Goal: Contribute content: Contribute content

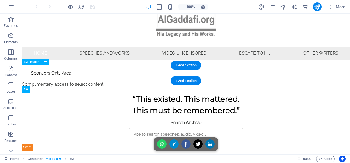
scroll to position [12, 0]
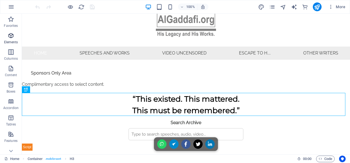
click at [10, 35] on icon "button" at bounding box center [11, 35] width 7 height 7
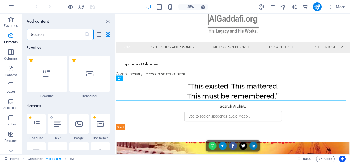
scroll to position [58, 0]
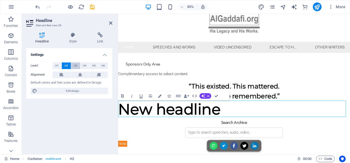
click at [75, 64] on span "H3" at bounding box center [76, 65] width 4 height 7
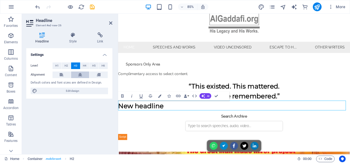
click at [81, 74] on icon at bounding box center [80, 74] width 4 height 7
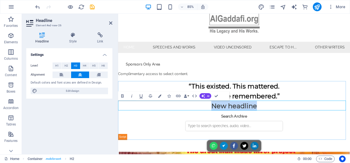
drag, startPoint x: 282, startPoint y: 121, endPoint x: 226, endPoint y: 121, distance: 55.7
click at [226, 121] on h3 "New headline" at bounding box center [254, 121] width 273 height 11
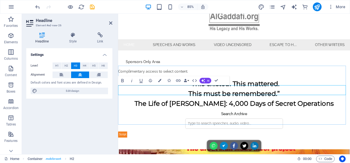
scroll to position [57, 0]
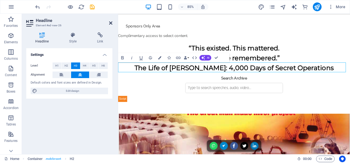
click at [110, 22] on icon at bounding box center [110, 23] width 3 height 4
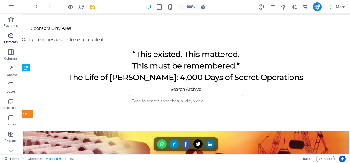
click at [11, 36] on icon "button" at bounding box center [11, 35] width 7 height 7
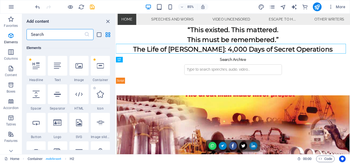
scroll to position [58, 0]
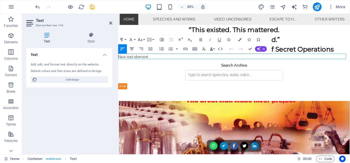
click at [131, 48] on icon "button" at bounding box center [131, 48] width 5 height 5
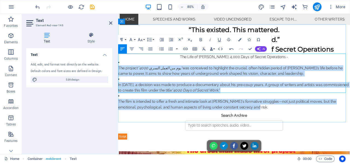
drag, startPoint x: 275, startPoint y: 101, endPoint x: 118, endPoint y: 71, distance: 159.2
click at [118, 71] on div "The Life of Muammar Gaddafi: 4,000 Days of Secret Operations - The project “400…" at bounding box center [254, 94] width 273 height 66
click at [187, 64] on p "The Life of [PERSON_NAME]: 4,000 Days of Secret Operations -" at bounding box center [254, 64] width 273 height 7
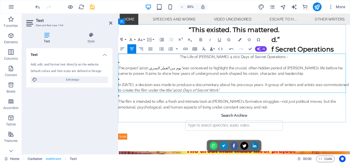
click at [288, 113] on p "The film is intended to offer a fresh and intimate look at Gaddafi's formative …" at bounding box center [254, 119] width 273 height 13
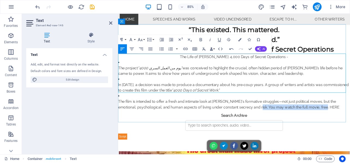
drag, startPoint x: 355, startPoint y: 103, endPoint x: 273, endPoint y: 102, distance: 81.4
click at [273, 113] on p "The film is intended to offer a fresh and intimate look at Gaddafi's formative …" at bounding box center [254, 119] width 273 height 13
click at [201, 39] on icon "button" at bounding box center [200, 39] width 5 height 5
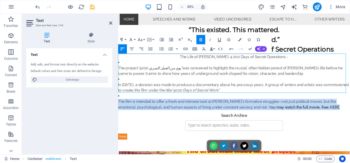
click at [220, 40] on icon "button" at bounding box center [218, 39] width 5 height 5
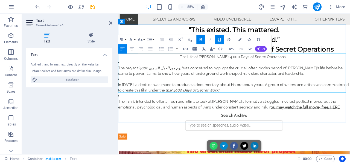
click at [312, 64] on p "The Life of [PERSON_NAME]: 4,000 Days of Secret Operations -" at bounding box center [254, 64] width 273 height 7
click at [111, 23] on icon at bounding box center [110, 23] width 3 height 4
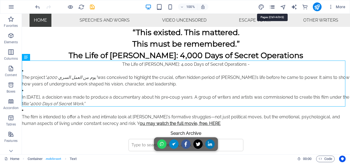
click at [272, 6] on icon "pages" at bounding box center [272, 7] width 6 height 6
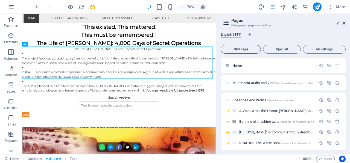
click at [244, 48] on span "New page" at bounding box center [240, 49] width 35 height 3
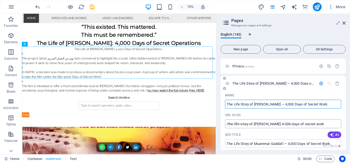
type input "The Life Story of Muammar Gaddafi — 4,000 Days of Secret Work."
type input "/the-life-story-of-[PERSON_NAME]-4-000-days-of-secret-work"
type input "The Life Story of [PERSON_NAME] — 4,000 Days of Secret Work"
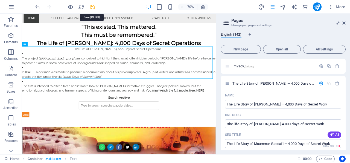
click at [92, 6] on icon "save" at bounding box center [92, 7] width 6 height 6
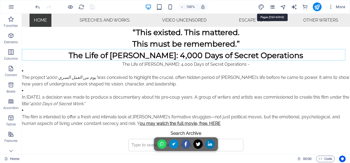
click at [273, 7] on icon "pages" at bounding box center [272, 7] width 6 height 6
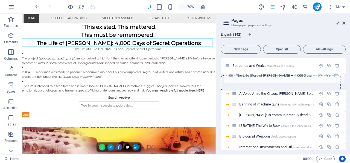
scroll to position [0, 0]
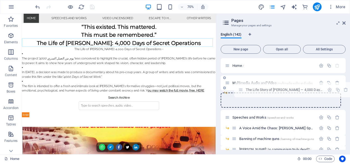
drag, startPoint x: 227, startPoint y: 141, endPoint x: 240, endPoint y: 89, distance: 53.6
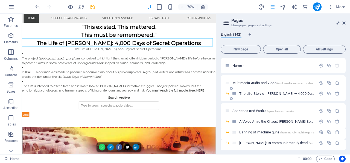
click at [259, 93] on span "The Life Story of Muammar Gaddafi — 4,000 Days of Secret Work /the-life-story-o…" at bounding box center [327, 93] width 177 height 4
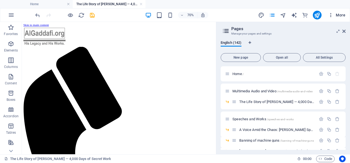
click at [331, 14] on icon "button" at bounding box center [330, 14] width 5 height 5
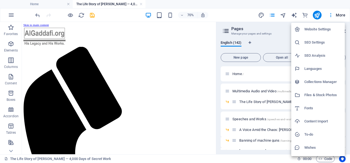
click at [314, 94] on h6 "Files & Stock Photos" at bounding box center [322, 95] width 37 height 7
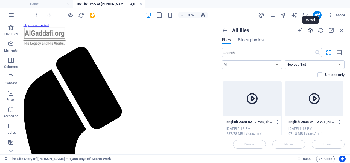
click at [309, 30] on icon "button" at bounding box center [310, 30] width 6 height 6
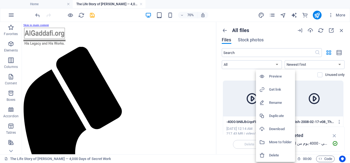
click at [274, 88] on h6 "Get link" at bounding box center [280, 89] width 23 height 7
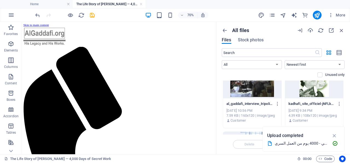
scroll to position [344, 0]
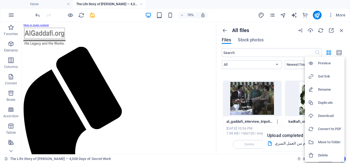
click at [325, 75] on h6 "Get link" at bounding box center [329, 76] width 23 height 7
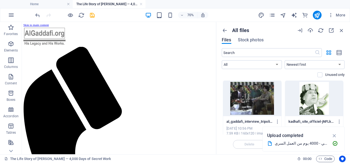
click at [11, 43] on icon "button" at bounding box center [11, 43] width 7 height 7
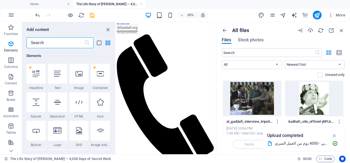
scroll to position [58, 0]
drag, startPoint x: 341, startPoint y: 29, endPoint x: 135, endPoint y: 40, distance: 207.0
click at [341, 29] on icon "button" at bounding box center [341, 30] width 6 height 6
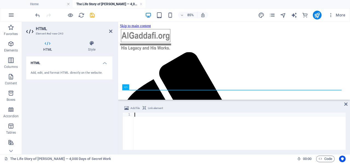
click at [144, 115] on div at bounding box center [239, 134] width 212 height 45
drag, startPoint x: 138, startPoint y: 114, endPoint x: 139, endPoint y: 108, distance: 6.6
paste textarea "</script>"
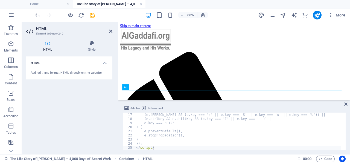
type textarea "</script>"
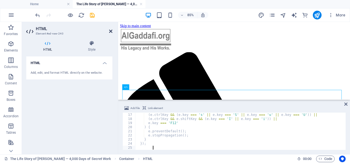
click at [111, 31] on icon at bounding box center [110, 31] width 3 height 4
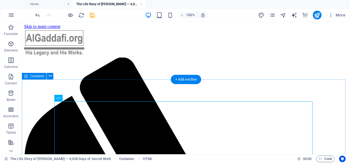
scroll to position [28, 0]
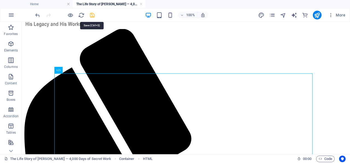
click at [92, 14] on icon "save" at bounding box center [92, 15] width 6 height 6
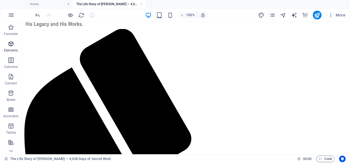
click at [10, 43] on icon "button" at bounding box center [11, 43] width 7 height 7
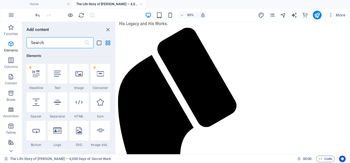
scroll to position [58, 0]
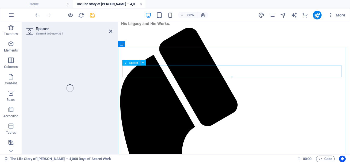
select select "px"
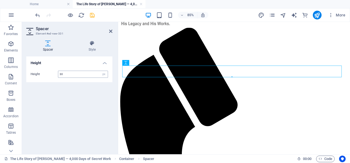
click at [74, 73] on input "30" at bounding box center [82, 74] width 49 height 7
type input "30"
click at [12, 42] on icon "button" at bounding box center [11, 43] width 7 height 7
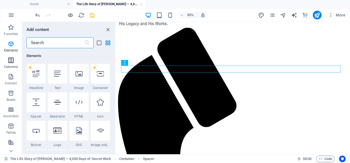
scroll to position [58, 0]
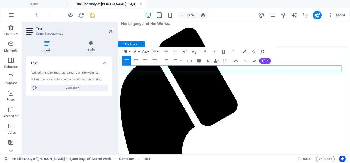
drag, startPoint x: 240, startPoint y: 76, endPoint x: 123, endPoint y: 75, distance: 117.7
click at [205, 51] on icon "button" at bounding box center [204, 51] width 5 height 5
click at [95, 112] on div "Text Add, edit, and format text directly on the website. Default colors and fon…" at bounding box center [69, 102] width 86 height 93
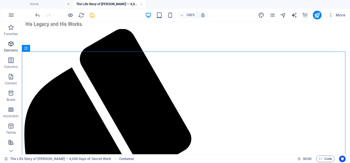
click at [11, 43] on icon "button" at bounding box center [11, 43] width 7 height 7
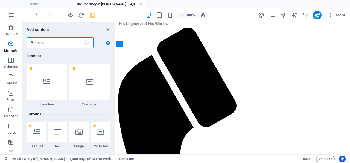
scroll to position [58, 0]
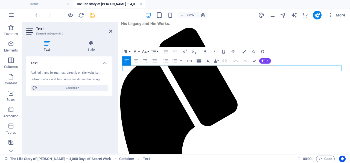
click at [145, 60] on icon "button" at bounding box center [145, 60] width 4 height 3
drag, startPoint x: 303, startPoint y: 76, endPoint x: 381, endPoint y: 76, distance: 77.6
click at [205, 51] on icon "button" at bounding box center [204, 51] width 5 height 5
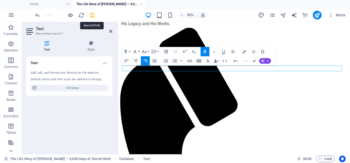
click at [91, 15] on icon "save" at bounding box center [92, 15] width 6 height 6
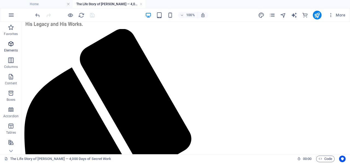
click at [12, 42] on icon "button" at bounding box center [11, 43] width 7 height 7
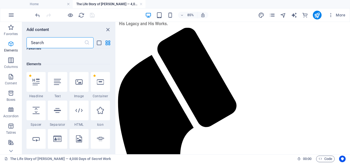
scroll to position [58, 0]
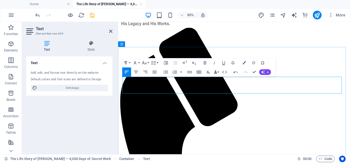
drag, startPoint x: 143, startPoint y: 95, endPoint x: 123, endPoint y: 95, distance: 20.2
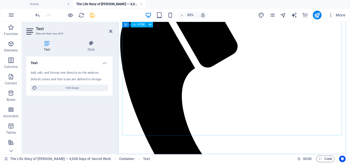
scroll to position [145, 0]
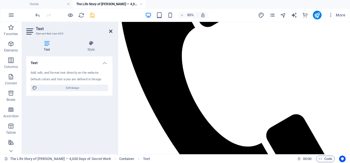
click at [111, 31] on icon at bounding box center [110, 31] width 3 height 4
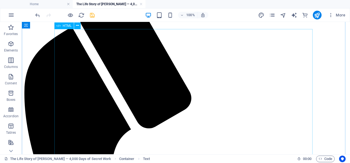
scroll to position [168, 0]
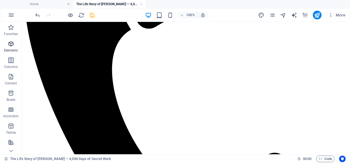
click at [12, 43] on icon "button" at bounding box center [11, 43] width 7 height 7
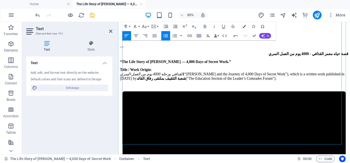
scroll to position [424, 0]
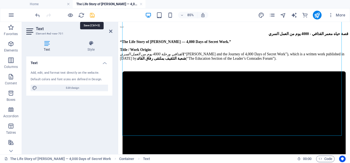
click at [92, 14] on icon "save" at bounding box center [92, 15] width 6 height 6
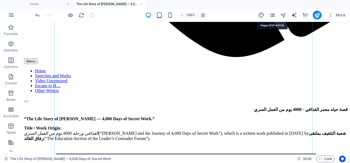
click at [273, 13] on icon "pages" at bounding box center [272, 15] width 6 height 6
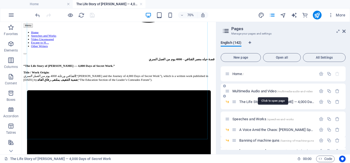
click at [262, 90] on span "Multimedia Audio and Video /multimedia-audio-and-video" at bounding box center [272, 91] width 80 height 4
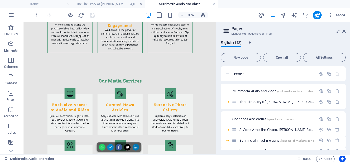
scroll to position [1210, 0]
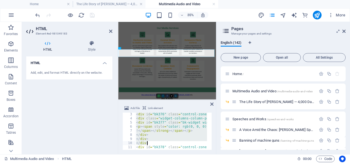
scroll to position [49, 0]
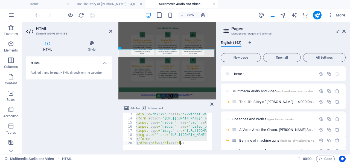
drag, startPoint x: 136, startPoint y: 118, endPoint x: 196, endPoint y: 155, distance: 70.5
click at [196, 149] on div "< div id = "bk379" class = "bk-widget widget-custom widget-custom-P0MR98" > < f…" at bounding box center [171, 130] width 72 height 37
type textarea "</form> </div></div></div></div>"
click at [110, 30] on icon at bounding box center [110, 31] width 3 height 4
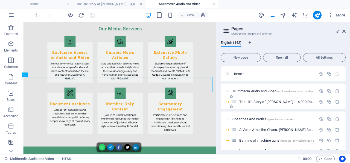
click at [262, 101] on span "The Life Story of Muammar Gaddafi — 4,000 Days of Secret Work /the-life-story-o…" at bounding box center [327, 101] width 177 height 4
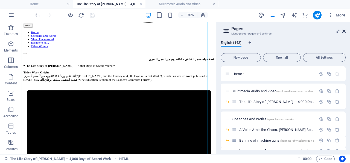
scroll to position [359, 0]
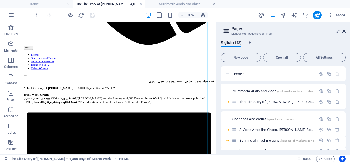
click at [344, 30] on icon at bounding box center [343, 31] width 3 height 4
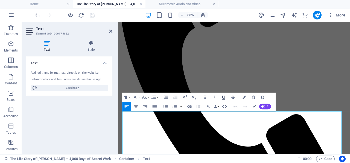
scroll to position [173, 0]
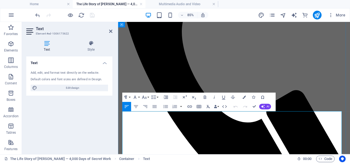
drag, startPoint x: 305, startPoint y: 137, endPoint x: 145, endPoint y: 132, distance: 159.8
click at [148, 96] on button "Font Size" at bounding box center [145, 97] width 9 height 9
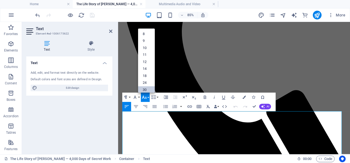
click at [147, 87] on link "30" at bounding box center [146, 89] width 17 height 7
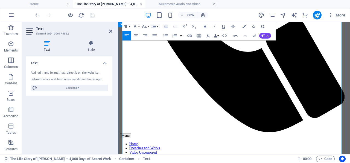
scroll to position [287, 0]
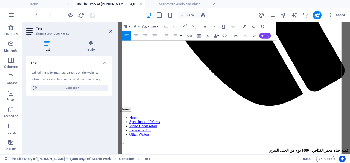
drag, startPoint x: 219, startPoint y: 123, endPoint x: 126, endPoint y: 103, distance: 95.5
click at [147, 27] on button "Font Size" at bounding box center [145, 26] width 9 height 9
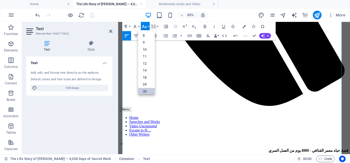
click at [147, 89] on link "30" at bounding box center [146, 91] width 17 height 7
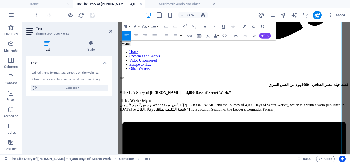
scroll to position [400, 0]
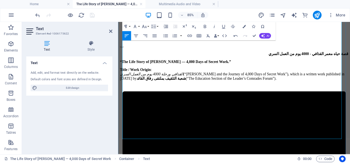
drag, startPoint x: 318, startPoint y: 91, endPoint x: 126, endPoint y: 89, distance: 192.6
click at [148, 25] on button "Font Size" at bounding box center [145, 26] width 9 height 9
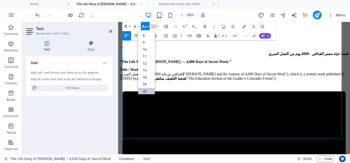
click at [146, 89] on link "30" at bounding box center [146, 91] width 17 height 7
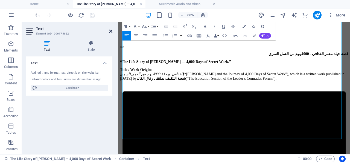
click at [111, 30] on icon at bounding box center [110, 31] width 3 height 4
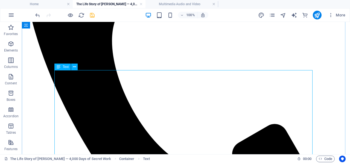
scroll to position [230, 0]
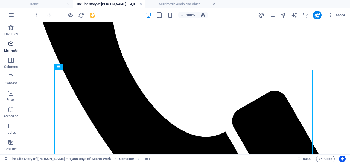
click at [11, 43] on icon "button" at bounding box center [11, 43] width 7 height 7
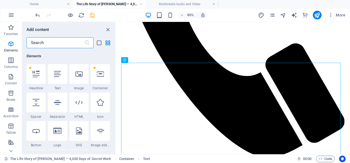
scroll to position [58, 0]
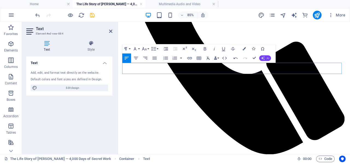
click at [264, 57] on icon "button" at bounding box center [263, 58] width 4 height 4
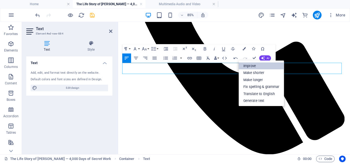
click at [255, 66] on link "Improve" at bounding box center [260, 65] width 45 height 7
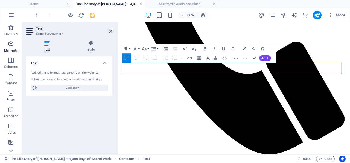
click at [10, 42] on icon "button" at bounding box center [11, 43] width 7 height 7
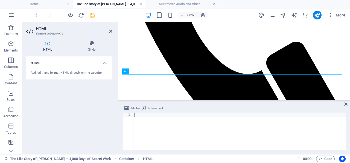
paste textarea "</div></div></div></div>"
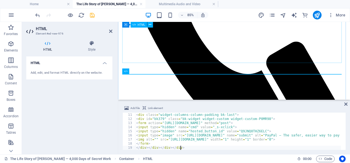
type textarea "</div></div></div></div>"
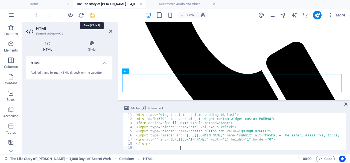
click at [93, 14] on icon "save" at bounding box center [92, 15] width 6 height 6
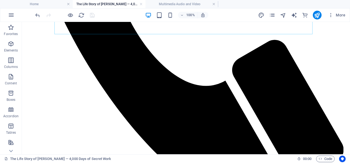
scroll to position [279, 0]
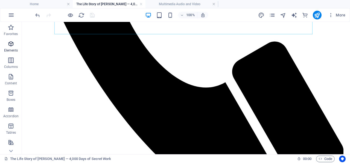
click at [11, 44] on icon "button" at bounding box center [11, 43] width 7 height 7
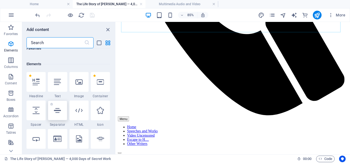
scroll to position [58, 0]
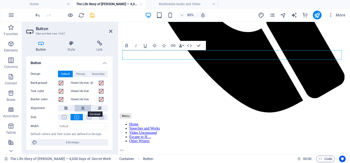
click at [84, 109] on icon at bounding box center [83, 108] width 4 height 7
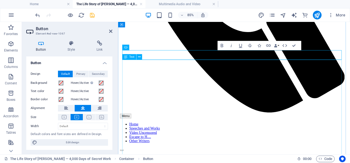
click at [75, 105] on button at bounding box center [83, 108] width 16 height 7
drag, startPoint x: 265, startPoint y: 59, endPoint x: 240, endPoint y: 61, distance: 26.0
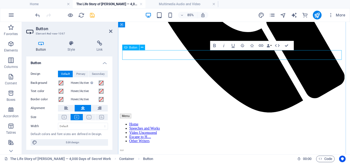
drag, startPoint x: 276, startPoint y: 60, endPoint x: 233, endPoint y: 62, distance: 43.5
click at [89, 117] on icon at bounding box center [89, 117] width 5 height 4
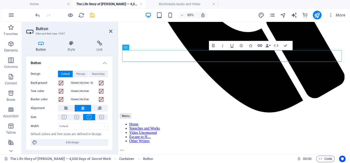
click at [261, 45] on icon "button" at bounding box center [259, 45] width 5 height 2
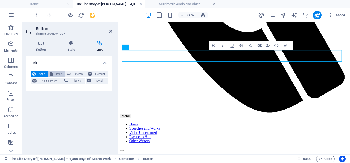
click at [56, 72] on span "Page" at bounding box center [59, 73] width 8 height 7
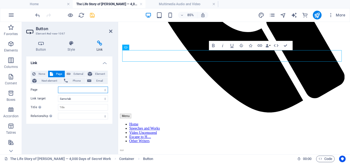
click at [79, 90] on select "Home Multimedia Audio and Video -- The Life Story of Muammar Gaddafi — 4,000 Da…" at bounding box center [83, 89] width 50 height 7
select select "1"
click option "Multimedia Audio and Video" at bounding box center [0, 0] width 0 height 0
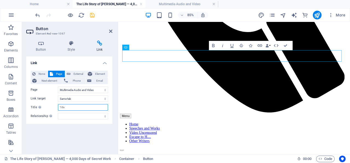
click at [75, 108] on input "Title Additional link description, should not be the same as the link text. The…" at bounding box center [83, 107] width 50 height 7
type input "Video Content"
click option "alternate" at bounding box center [0, 0] width 0 height 0
select select "author"
click option "author" at bounding box center [0, 0] width 0 height 0
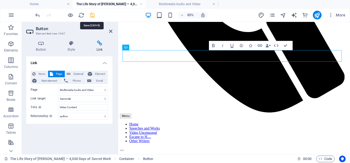
drag, startPoint x: 92, startPoint y: 14, endPoint x: 67, endPoint y: 1, distance: 28.3
click at [92, 14] on icon "save" at bounding box center [92, 15] width 6 height 6
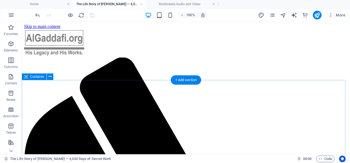
scroll to position [40, 0]
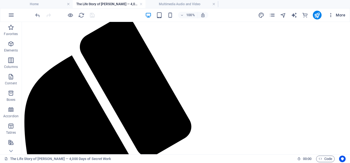
click at [331, 14] on icon "button" at bounding box center [330, 14] width 5 height 5
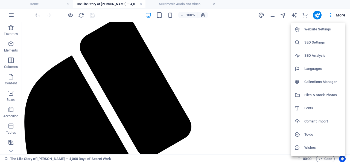
click at [34, 110] on div at bounding box center [175, 81] width 350 height 163
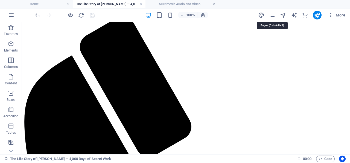
drag, startPoint x: 272, startPoint y: 15, endPoint x: 276, endPoint y: 20, distance: 6.7
click at [272, 14] on icon "pages" at bounding box center [272, 15] width 6 height 6
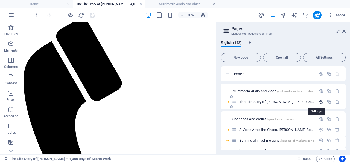
click at [318, 101] on icon "button" at bounding box center [320, 101] width 5 height 5
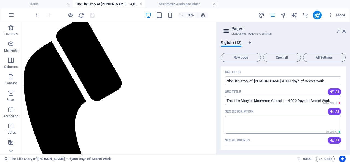
scroll to position [79, 0]
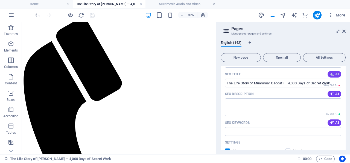
click at [331, 73] on span "AI" at bounding box center [333, 74] width 9 height 4
type input "Secrets of Gaddafis Rise"
click at [330, 93] on span "AI" at bounding box center [333, 94] width 9 height 4
type textarea "Discover the hidden journey of Muammar Gaddafi in 4,000 Days of Secret Work. Ex…"
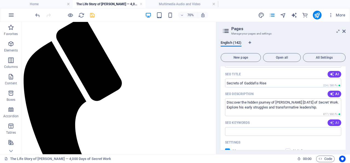
click at [330, 123] on span "AI" at bounding box center [333, 122] width 9 height 4
type input "Muammar Gaddafi, 4000 days of secret work, Gaddafi documentary, pre-coup years,…"
click at [344, 30] on icon at bounding box center [343, 31] width 3 height 4
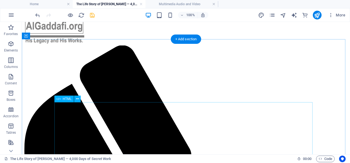
scroll to position [40, 0]
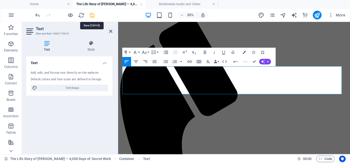
drag, startPoint x: 85, startPoint y: 34, endPoint x: 93, endPoint y: 15, distance: 20.3
click at [93, 15] on icon "save" at bounding box center [92, 15] width 6 height 6
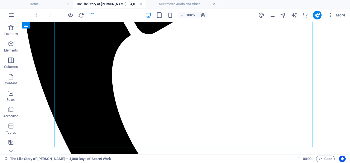
scroll to position [166, 0]
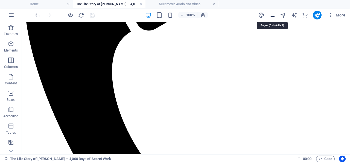
click at [272, 14] on icon "pages" at bounding box center [272, 15] width 6 height 6
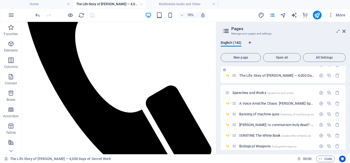
scroll to position [0, 0]
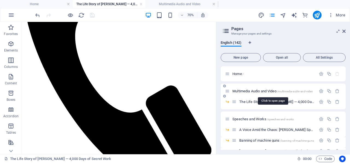
click at [263, 90] on span "Multimedia Audio and Video /multimedia-audio-and-video" at bounding box center [272, 91] width 80 height 4
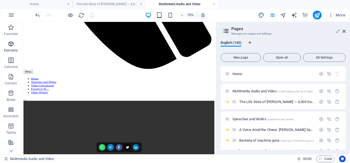
scroll to position [353, 0]
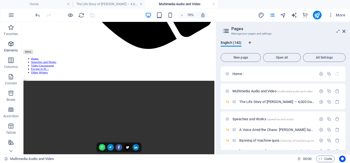
click at [10, 43] on icon "button" at bounding box center [11, 43] width 7 height 7
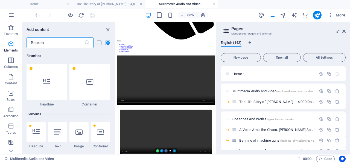
scroll to position [58, 0]
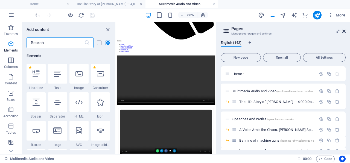
click at [344, 30] on icon at bounding box center [343, 31] width 3 height 4
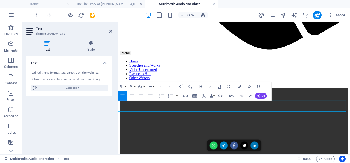
drag, startPoint x: 133, startPoint y: 124, endPoint x: 119, endPoint y: 117, distance: 16.2
click at [201, 85] on icon "button" at bounding box center [200, 86] width 2 height 3
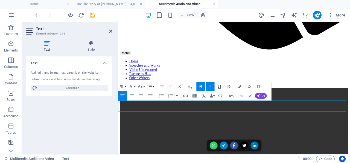
click at [220, 86] on icon "button" at bounding box center [219, 87] width 3 height 4
click at [186, 94] on icon "button" at bounding box center [184, 95] width 5 height 5
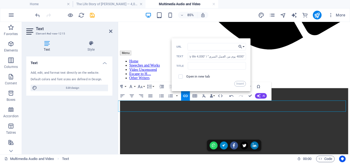
click at [243, 46] on button "Choose Link" at bounding box center [241, 46] width 9 height 7
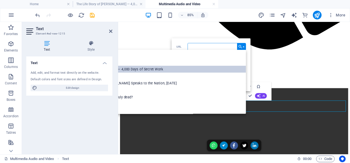
click at [164, 68] on p "The Life Story of [PERSON_NAME] — 4,000 Days of Secret Work" at bounding box center [110, 69] width 105 height 7
type input "/the-life-story-of-[PERSON_NAME]-4-000-days-of-secret-work"
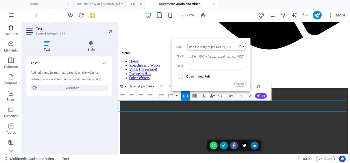
scroll to position [0, 43]
click at [205, 66] on input "text" at bounding box center [217, 65] width 58 height 7
paste input "“4000 يوم من العمل السري” / “4,000 Days of Secret Work” as a film/documentary a…"
type input "“4000 يوم من العمل السري” / “4,000 Days of Secret Work” as a film/documentary a…"
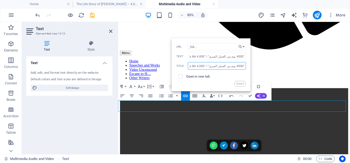
drag, startPoint x: 244, startPoint y: 65, endPoint x: 200, endPoint y: 66, distance: 44.8
click at [200, 66] on input "“4000 يوم من العمل السري” / “4,000 Days of Secret Work” as a film/documentary a…" at bounding box center [217, 65] width 58 height 7
click at [196, 66] on input "“4000 يوم من العمل السري” / “4,000 Days of Secret Work” as a film/documentary a…" at bounding box center [217, 65] width 58 height 7
drag, startPoint x: 195, startPoint y: 66, endPoint x: 232, endPoint y: 65, distance: 36.9
click at [232, 65] on input "“4000 يوم من العمل السري” / “4,000 Days of Secret Work” as a film/documentary a…" at bounding box center [217, 65] width 58 height 7
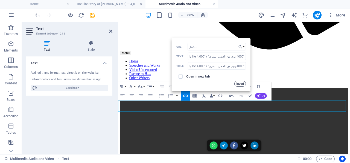
click at [238, 83] on button "Insert" at bounding box center [240, 83] width 12 height 5
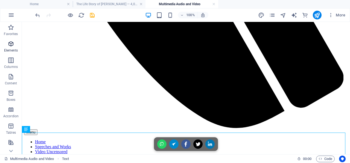
click at [12, 45] on icon "button" at bounding box center [11, 43] width 7 height 7
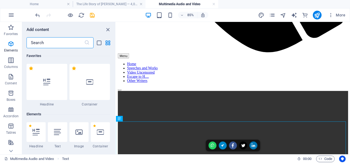
scroll to position [58, 0]
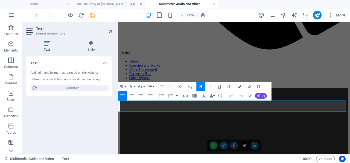
drag, startPoint x: 152, startPoint y: 123, endPoint x: 119, endPoint y: 117, distance: 33.7
click at [134, 96] on icon "button" at bounding box center [131, 95] width 5 height 5
drag, startPoint x: 111, startPoint y: 30, endPoint x: 84, endPoint y: 15, distance: 31.3
click at [111, 30] on icon at bounding box center [110, 31] width 3 height 4
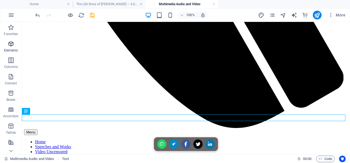
click at [10, 43] on icon "button" at bounding box center [11, 43] width 7 height 7
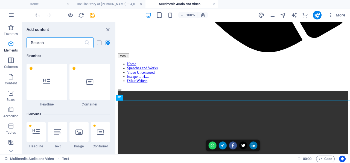
scroll to position [58, 0]
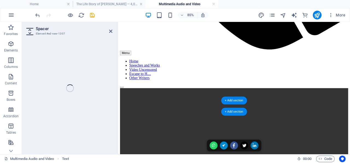
select select "px"
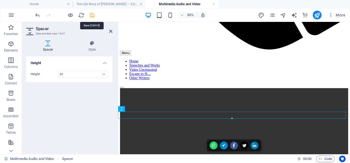
type input "30"
click at [92, 15] on icon "save" at bounding box center [92, 15] width 6 height 6
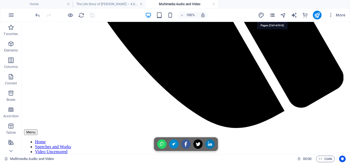
click at [272, 14] on icon "pages" at bounding box center [272, 15] width 6 height 6
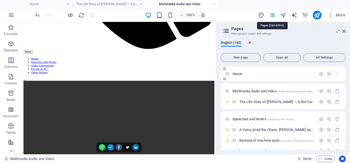
click at [239, 73] on span "Home /" at bounding box center [237, 74] width 11 height 4
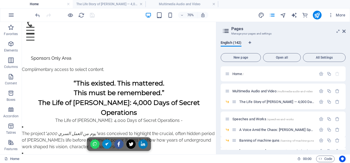
scroll to position [34, 0]
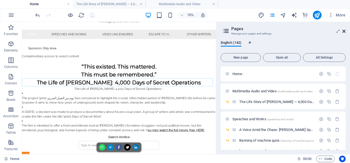
drag, startPoint x: 343, startPoint y: 31, endPoint x: 158, endPoint y: 77, distance: 190.4
click at [343, 31] on icon at bounding box center [343, 31] width 3 height 4
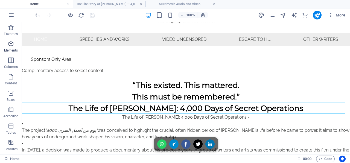
click at [10, 43] on icon "button" at bounding box center [11, 43] width 7 height 7
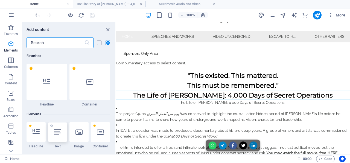
scroll to position [58, 0]
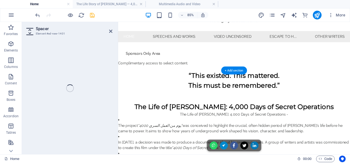
select select "px"
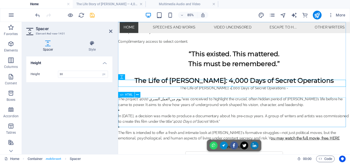
scroll to position [46, 0]
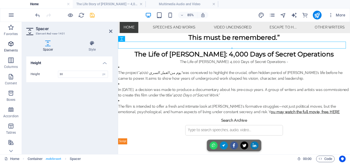
type input "30"
click at [11, 42] on icon "button" at bounding box center [11, 43] width 7 height 7
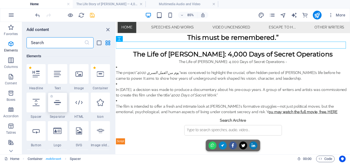
scroll to position [58, 0]
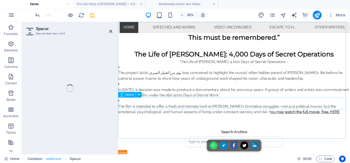
select select "px"
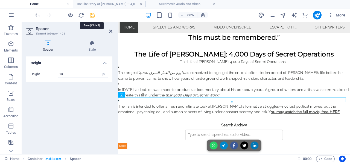
type input "20"
drag, startPoint x: 93, startPoint y: 15, endPoint x: 266, endPoint y: 61, distance: 179.6
click at [93, 15] on icon "save" at bounding box center [92, 15] width 6 height 6
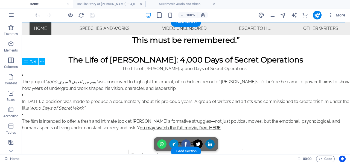
click at [212, 107] on div "The Life of Muammar Gaddafi: 4,000 Days of Secret Operations - The project “400…" at bounding box center [186, 98] width 328 height 66
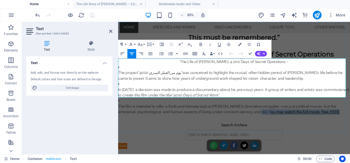
drag, startPoint x: 361, startPoint y: 106, endPoint x: 272, endPoint y: 108, distance: 88.5
click at [272, 118] on p "The film is intended to offer a fresh and intimate look at Gaddafi's formative …" at bounding box center [254, 124] width 273 height 13
click at [200, 43] on icon "button" at bounding box center [200, 44] width 5 height 5
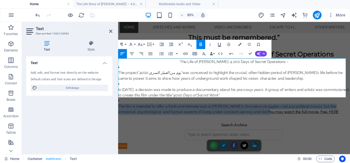
click at [220, 43] on icon "button" at bounding box center [218, 44] width 5 height 5
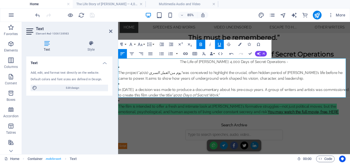
click at [185, 53] on icon "button" at bounding box center [184, 53] width 5 height 5
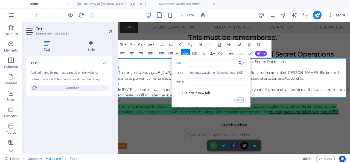
click at [244, 63] on button "Choose Link" at bounding box center [241, 62] width 9 height 7
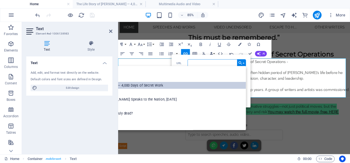
click at [164, 84] on p "The Life Story of [PERSON_NAME] — 4,000 Days of Secret Work" at bounding box center [110, 85] width 105 height 7
type input "/the-life-story-of-[PERSON_NAME]-4-000-days-of-secret-work"
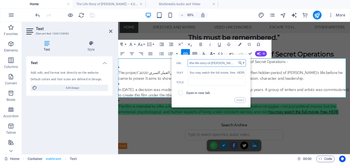
scroll to position [0, 43]
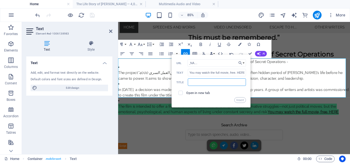
click at [195, 82] on input "text" at bounding box center [217, 81] width 58 height 7
paste input "“4000 يوم من العمل السري” / “4,000 Days of Secret Work” as a film/documentary a…"
type input "“4000 يوم من العمل السري” / “4,000 Days of Secret Work” as a film/documentary a…"
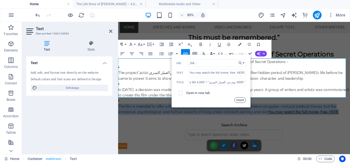
click at [240, 98] on button "Insert" at bounding box center [240, 99] width 12 height 5
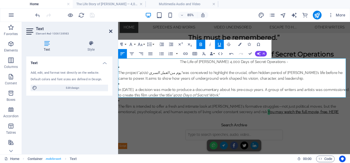
drag, startPoint x: 111, startPoint y: 30, endPoint x: 234, endPoint y: 8, distance: 124.8
click at [111, 30] on icon at bounding box center [110, 31] width 3 height 4
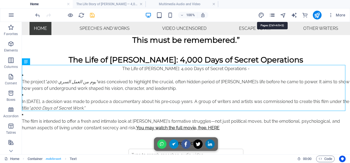
click at [272, 14] on icon "pages" at bounding box center [272, 15] width 6 height 6
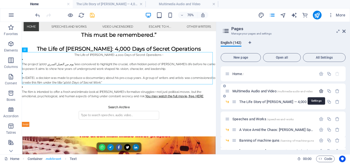
click at [318, 90] on icon "button" at bounding box center [320, 90] width 5 height 5
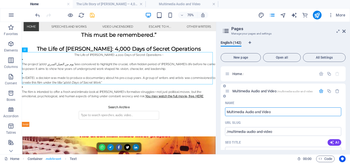
scroll to position [26, 0]
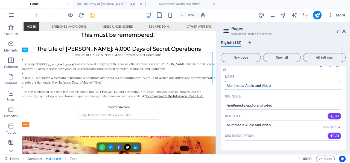
click at [329, 115] on icon "button" at bounding box center [331, 116] width 4 height 4
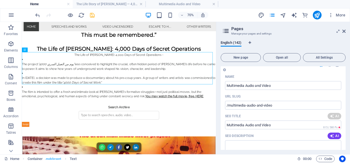
type input "Watch ‘4,000 Days’ Free Now!"
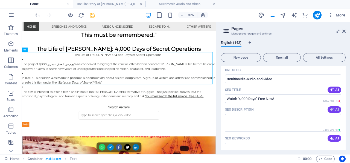
click at [329, 108] on icon "button" at bounding box center [331, 109] width 4 height 4
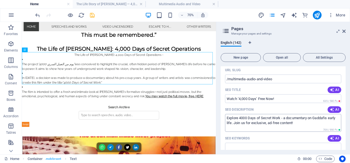
type textarea "Explore 4000 Days of Secret Work - a documentary on Gaddafis early life. Join u…"
click at [331, 136] on span "AI" at bounding box center [333, 138] width 9 height 4
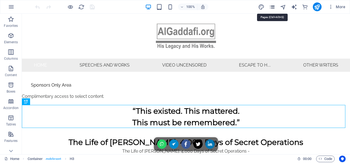
click at [273, 5] on icon "pages" at bounding box center [272, 7] width 6 height 6
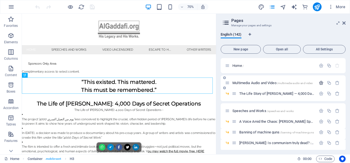
click at [318, 82] on icon "button" at bounding box center [320, 82] width 5 height 5
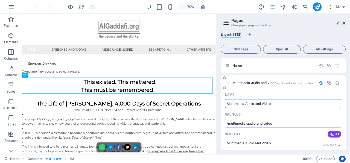
click at [331, 134] on span "AI" at bounding box center [333, 134] width 9 height 4
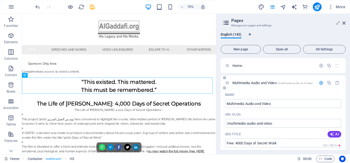
type input "Free: 4000 Days of Secret Work"
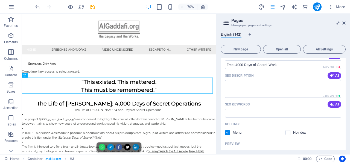
scroll to position [79, 0]
click at [331, 73] on span "AI" at bounding box center [333, 75] width 9 height 4
type textarea "Watch 4,000 Days of Secret Work on our ad-free platform! Join us for exclusive …"
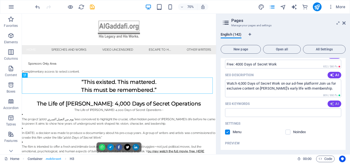
click at [329, 104] on span "AI" at bounding box center [333, 103] width 9 height 4
type input "[PERSON_NAME] documentary, 4000 Days of Secret Work, exclusive video access, ad…"
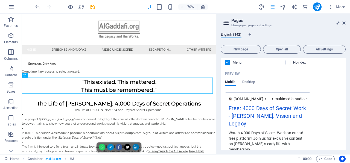
scroll to position [157, 0]
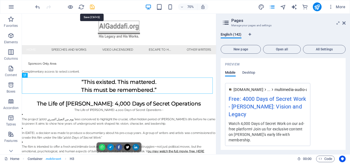
drag, startPoint x: 92, startPoint y: 7, endPoint x: 118, endPoint y: 4, distance: 25.5
click at [92, 7] on icon "save" at bounding box center [92, 7] width 6 height 6
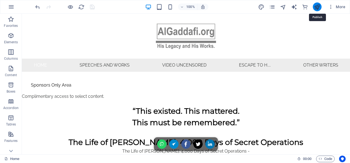
drag, startPoint x: 318, startPoint y: 5, endPoint x: 285, endPoint y: 13, distance: 33.2
click at [318, 5] on icon "publish" at bounding box center [317, 7] width 6 height 6
